Goal: Find contact information: Find contact information

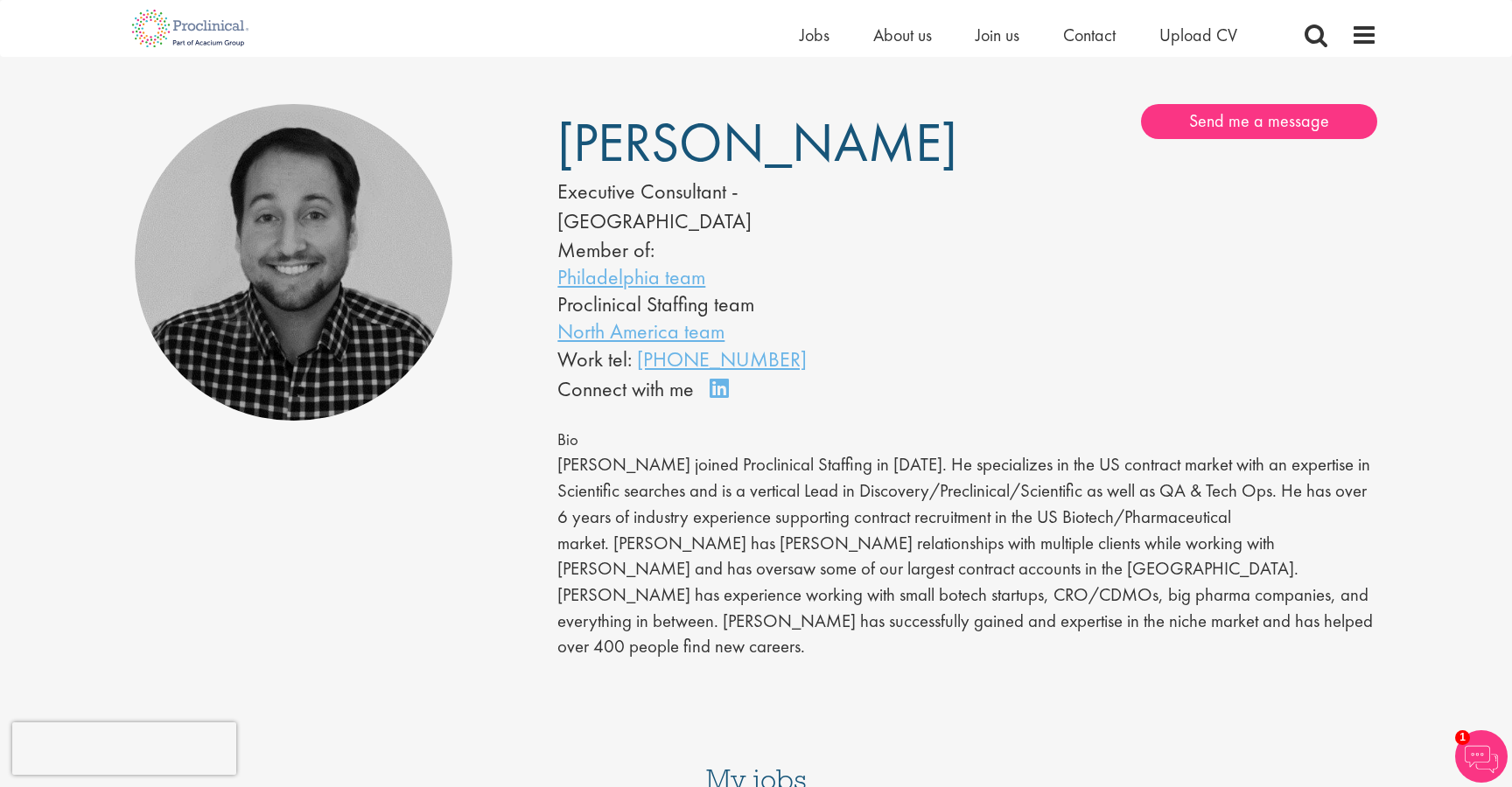
scroll to position [98, 0]
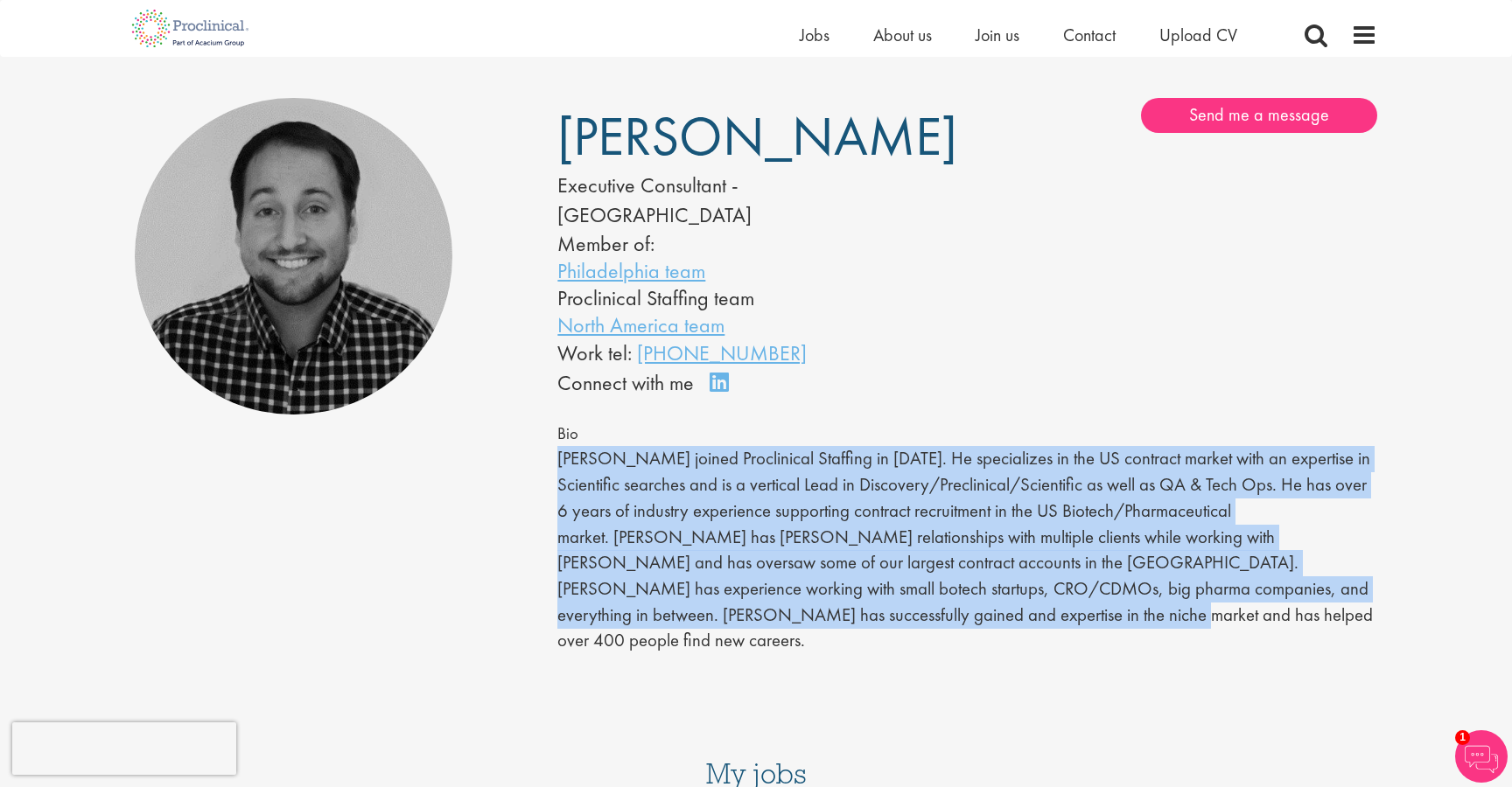
drag, startPoint x: 549, startPoint y: 423, endPoint x: 1370, endPoint y: 573, distance: 834.6
click at [1370, 573] on div "Mike Raletz Executive Consultant - North America Member of: Philadelphia team P…" at bounding box center [967, 407] width 846 height 617
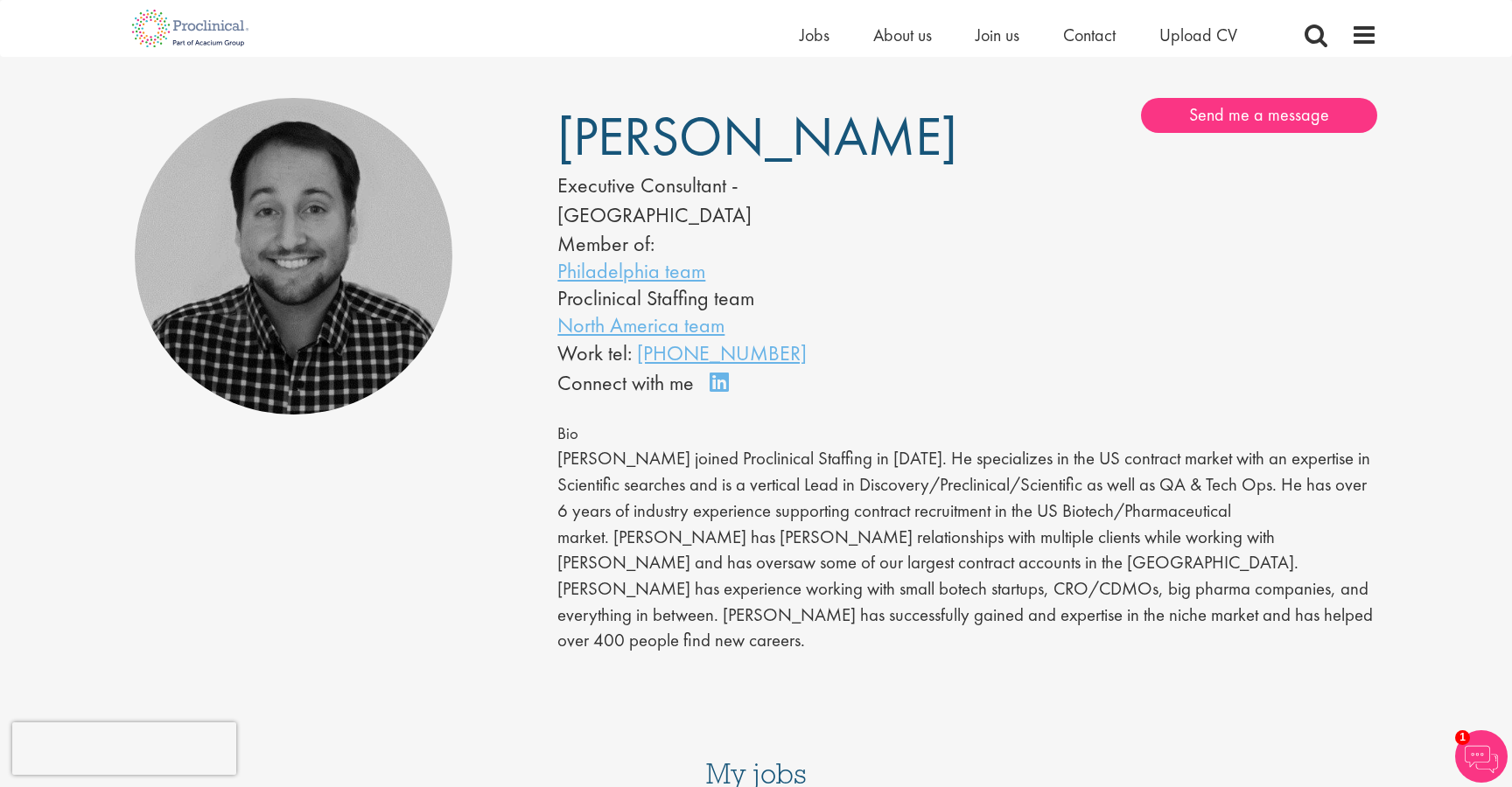
click at [965, 759] on h3 "My jobs" at bounding box center [756, 774] width 1243 height 30
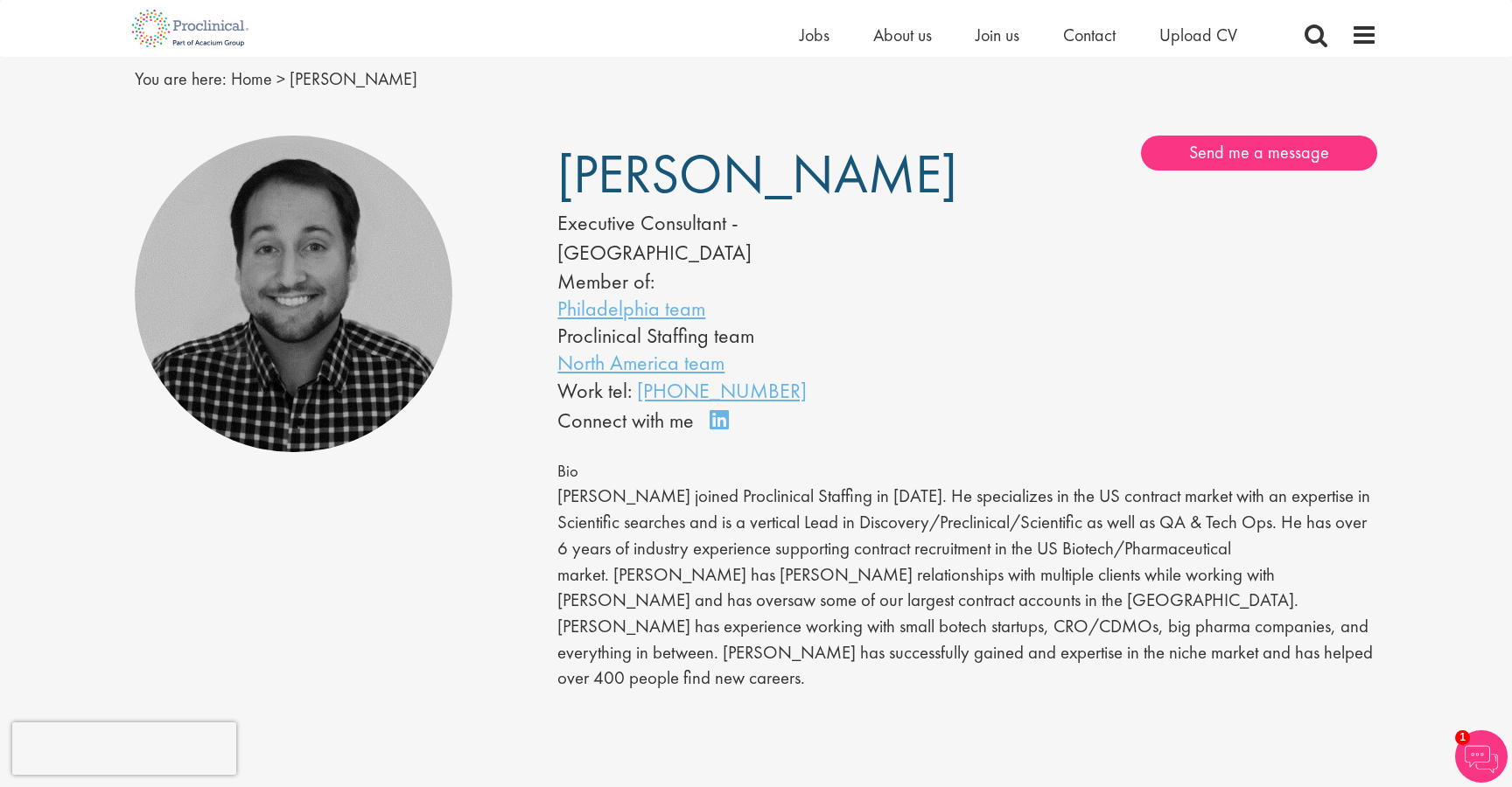
scroll to position [0, 0]
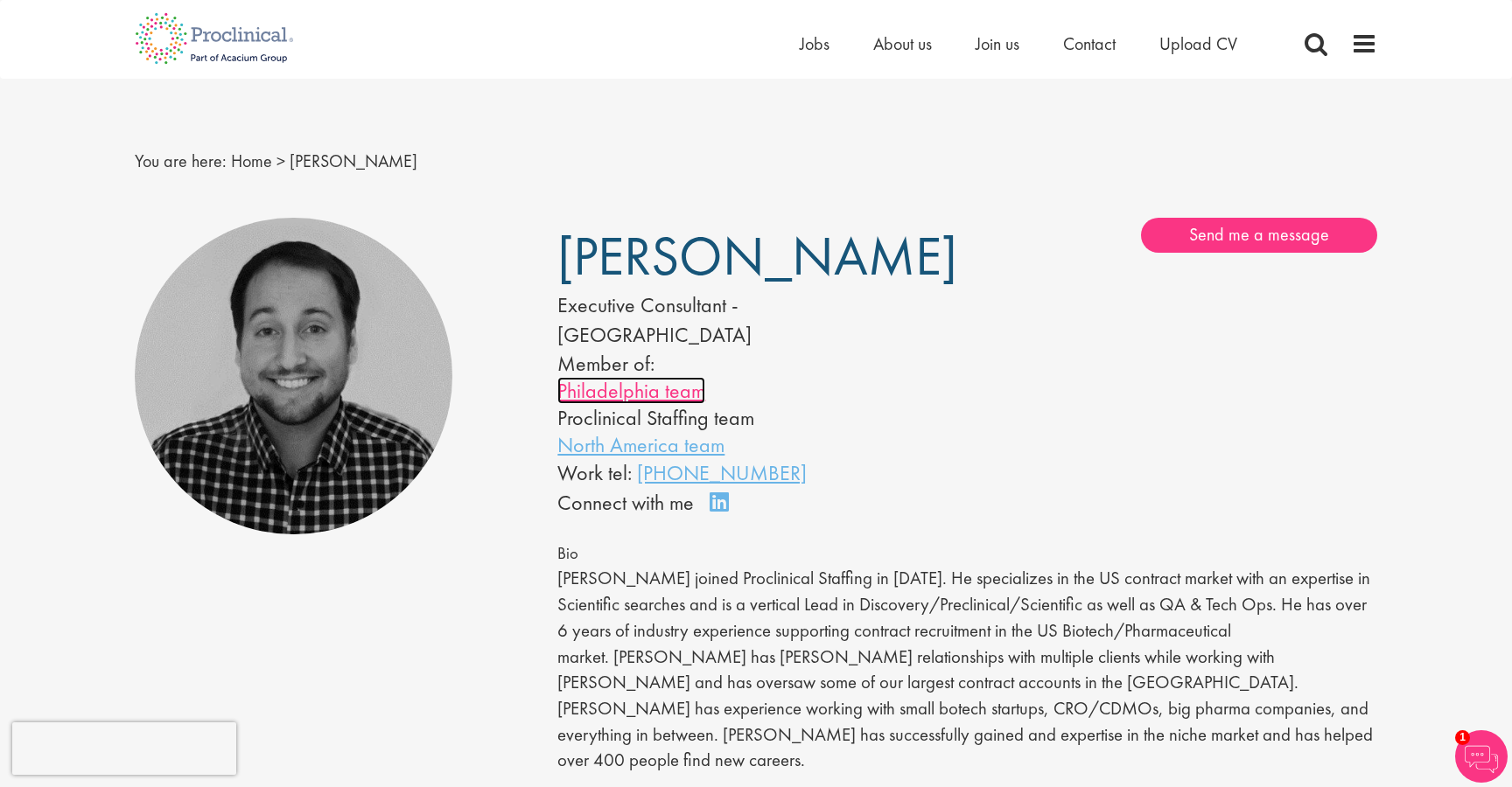
click at [666, 377] on link "Philadelphia team" at bounding box center [631, 390] width 148 height 27
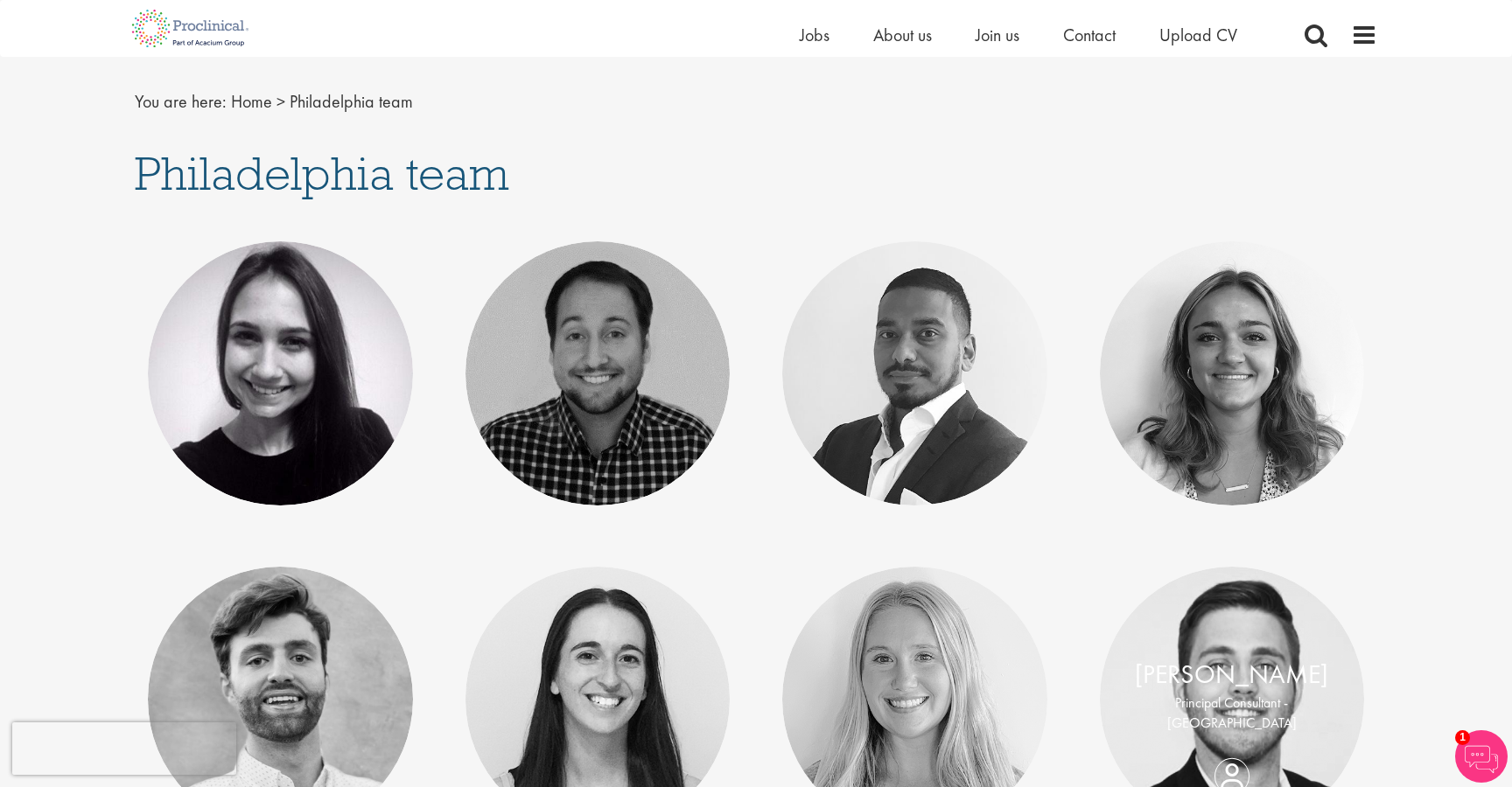
scroll to position [163, 0]
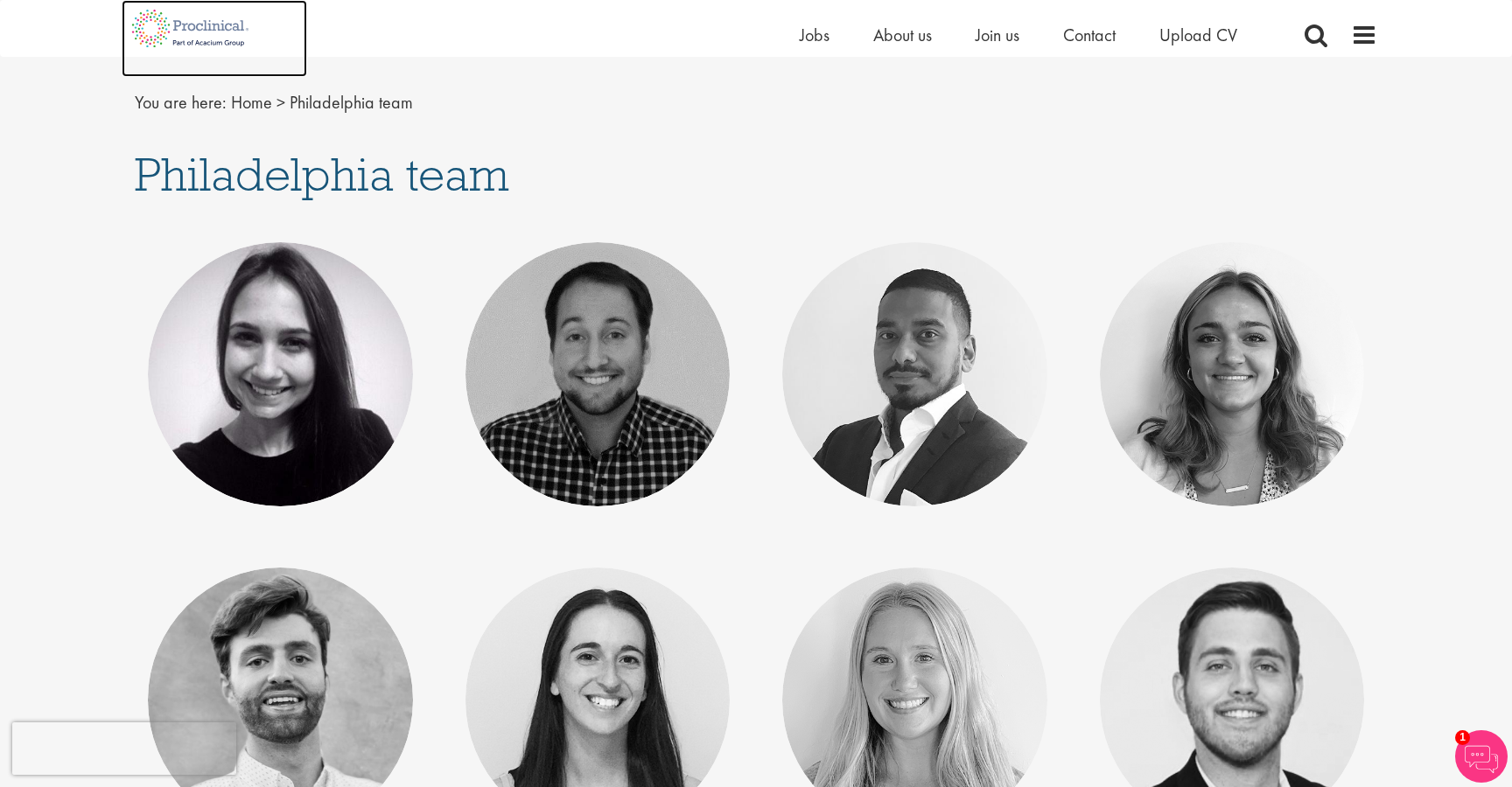
click at [223, 29] on img at bounding box center [189, 28] width 137 height 57
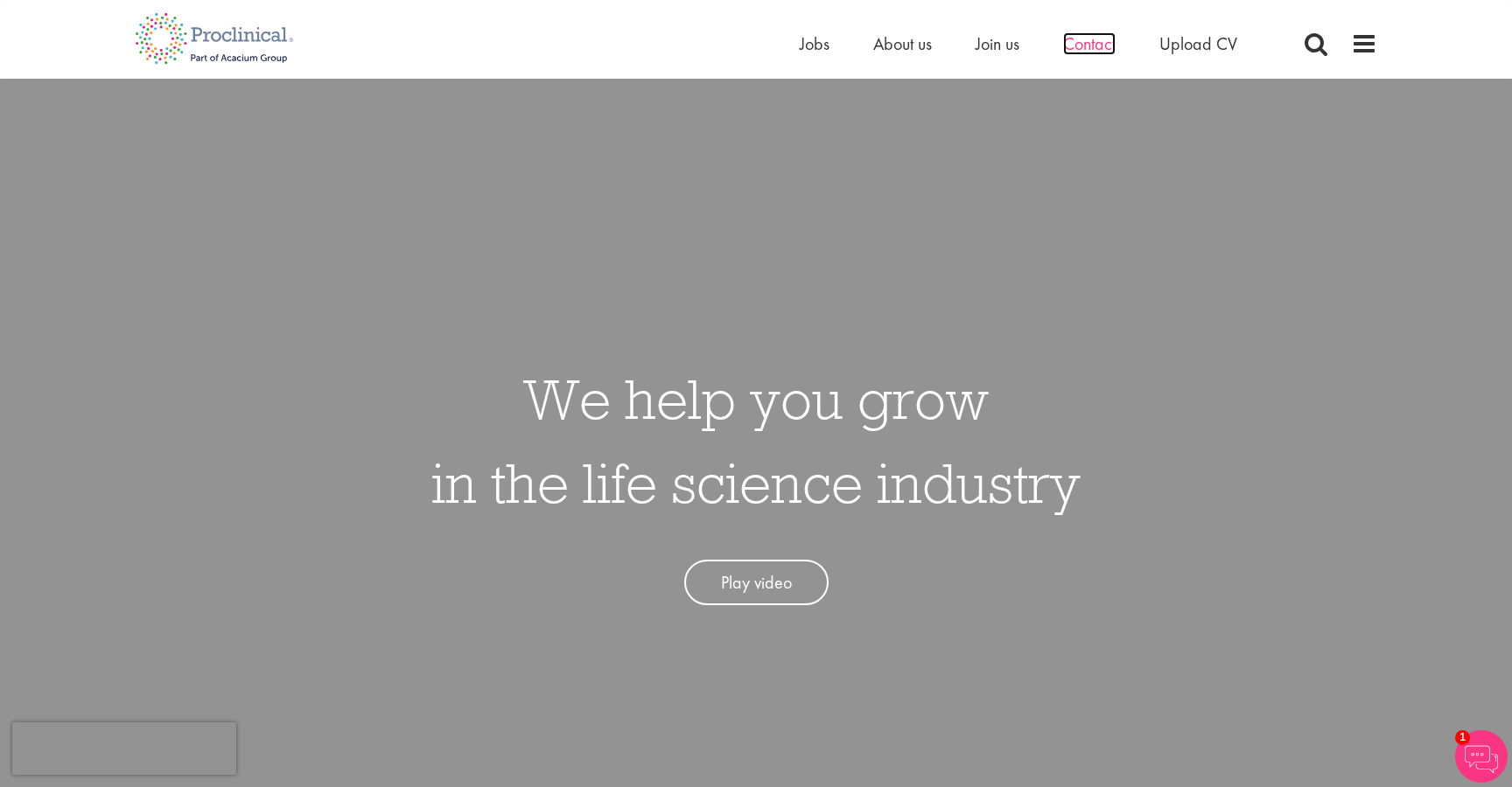
click at [1079, 46] on span "Contact" at bounding box center [1089, 43] width 52 height 22
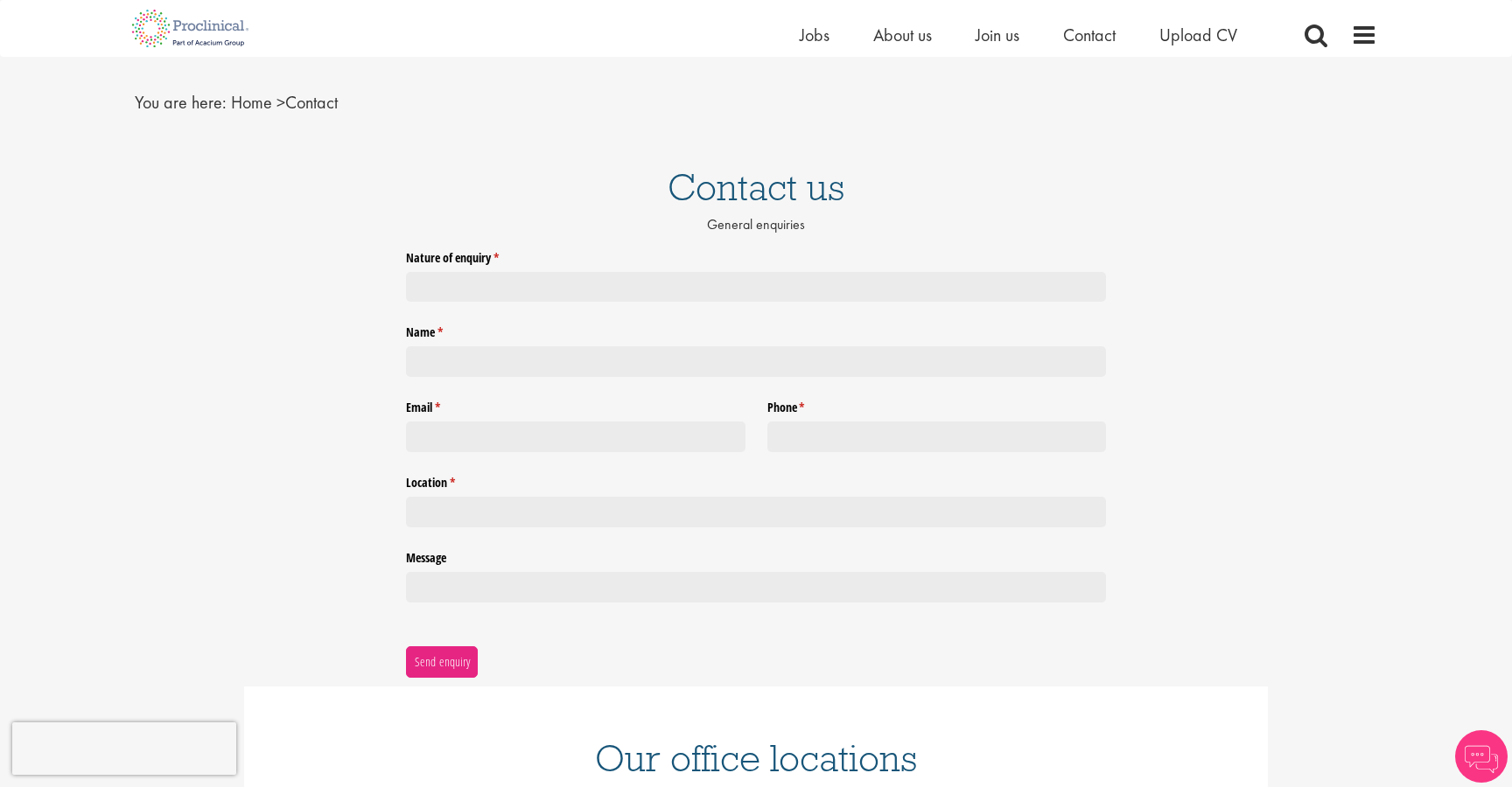
scroll to position [87, 0]
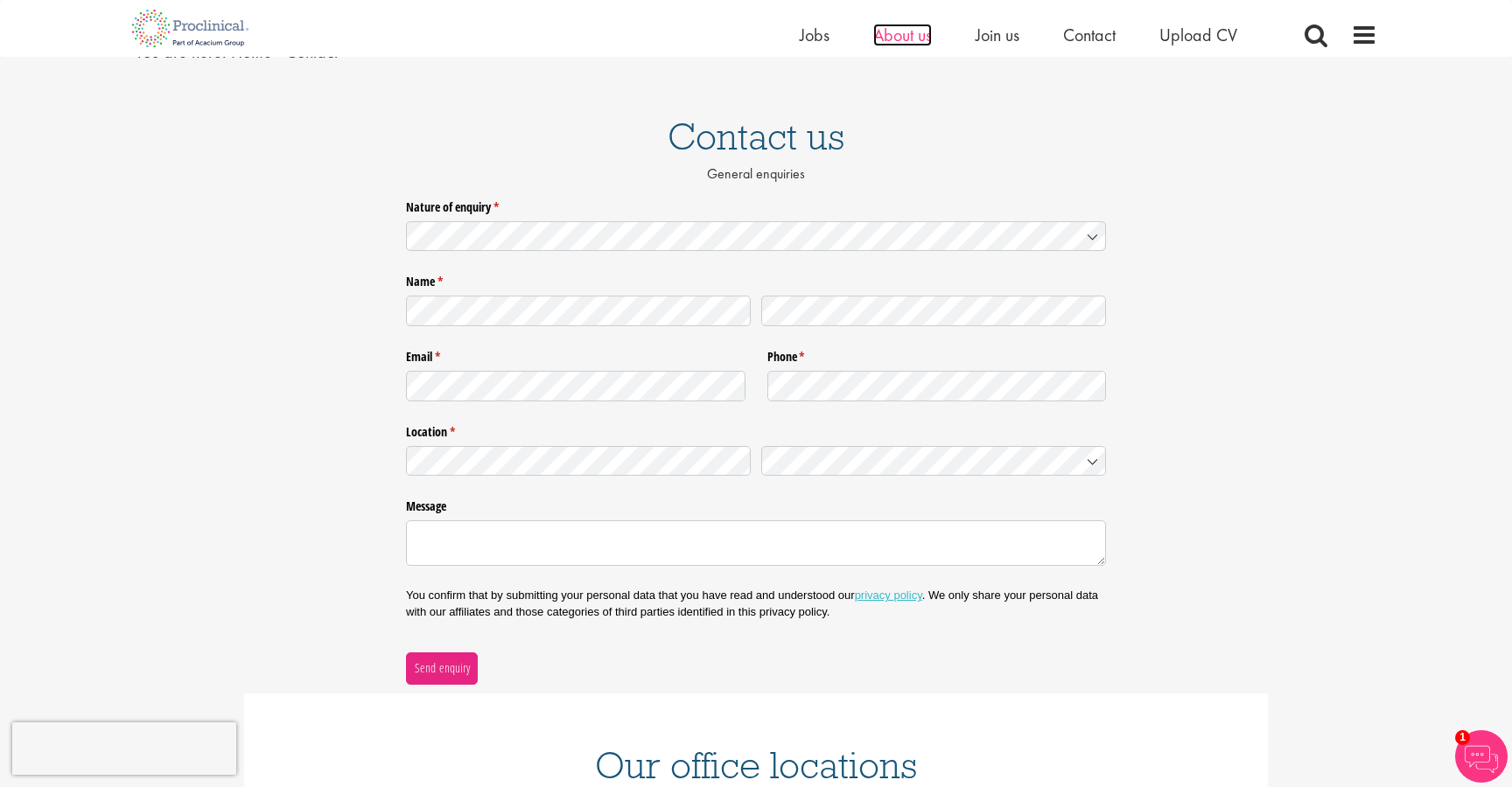
click at [919, 38] on span "About us" at bounding box center [901, 34] width 58 height 22
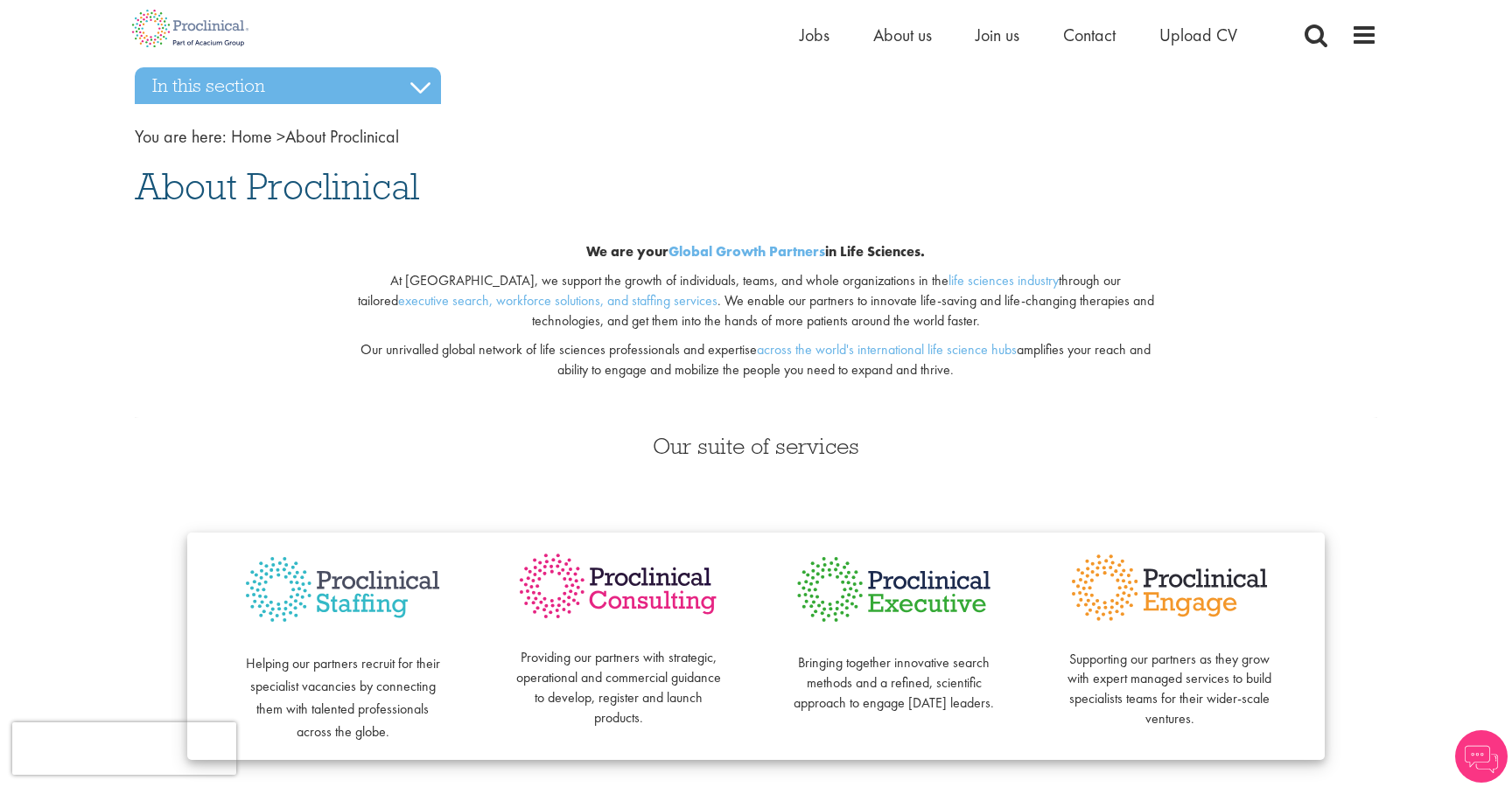
scroll to position [39, 0]
